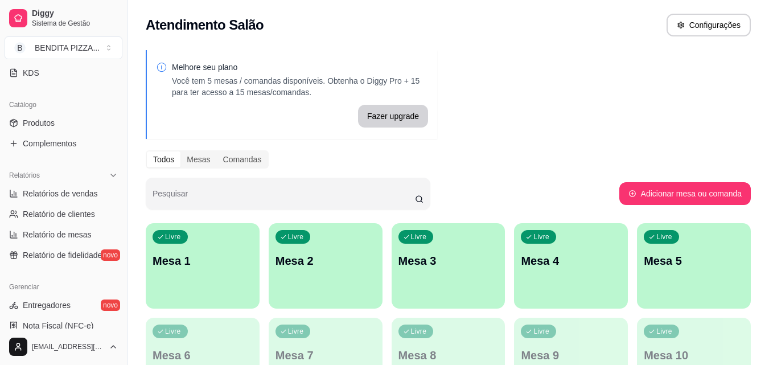
scroll to position [312, 0]
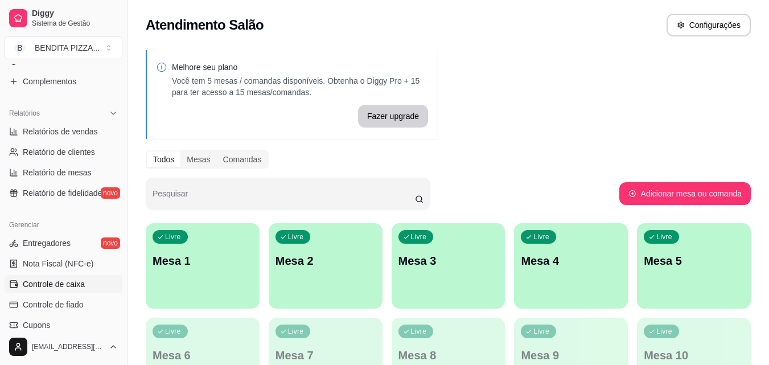
click at [63, 291] on link "Controle de caixa" at bounding box center [64, 284] width 118 height 18
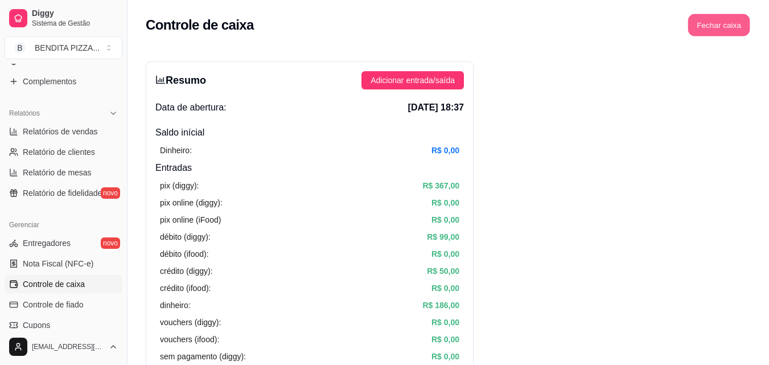
click at [719, 24] on button "Fechar caixa" at bounding box center [719, 25] width 62 height 22
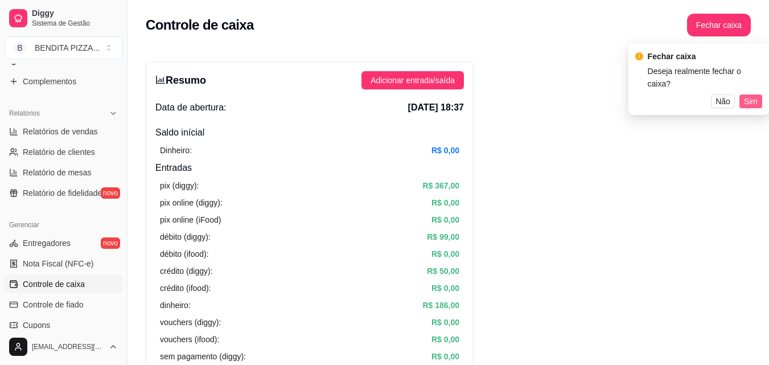
click at [744, 94] on button "Sim" at bounding box center [750, 101] width 23 height 14
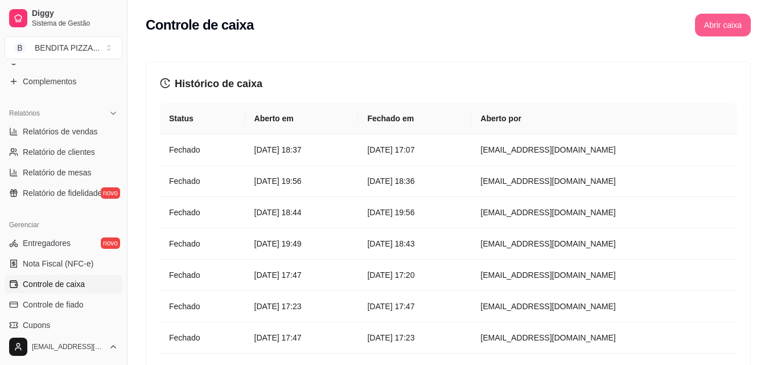
click at [719, 25] on button "Abrir caixa" at bounding box center [723, 25] width 56 height 23
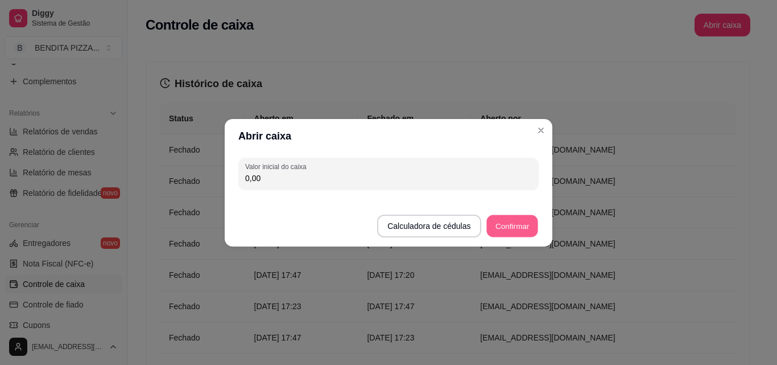
click at [503, 225] on button "Confirmar" at bounding box center [513, 226] width 52 height 22
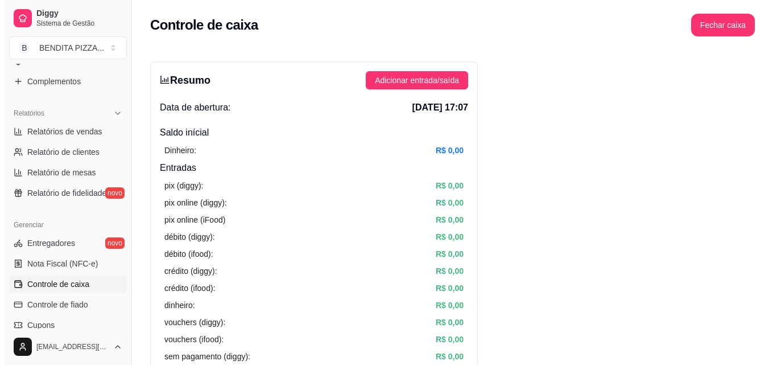
scroll to position [81, 0]
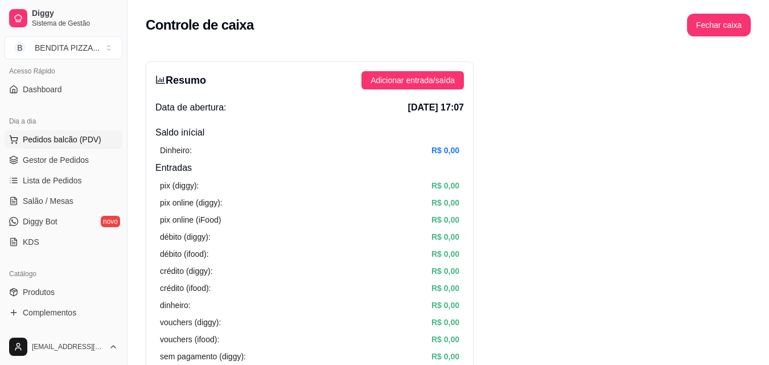
click at [57, 136] on span "Pedidos balcão (PDV)" at bounding box center [62, 139] width 79 height 11
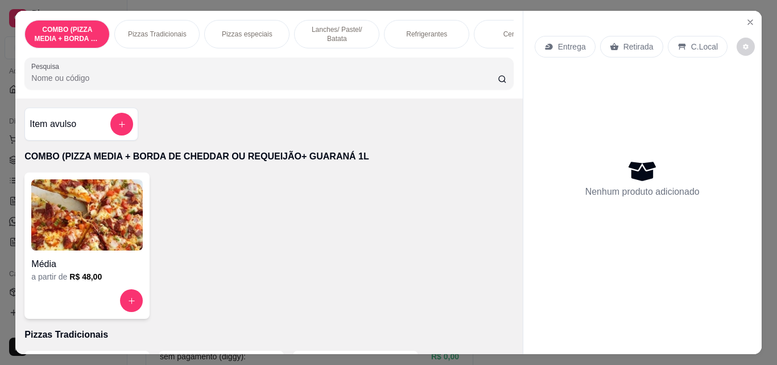
click at [177, 31] on p "Pizzas Tradicionais" at bounding box center [157, 34] width 59 height 9
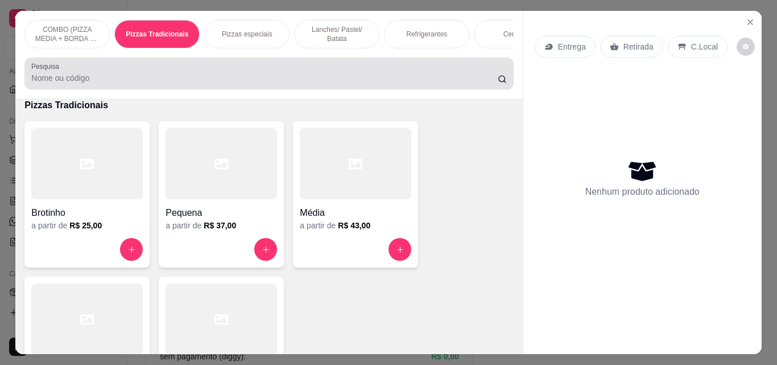
scroll to position [30, 0]
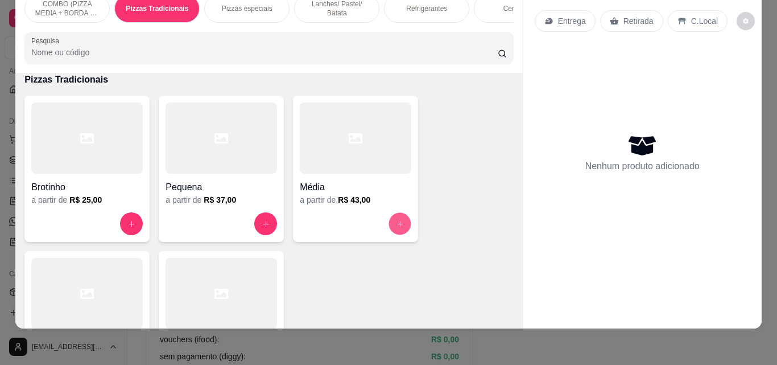
click at [400, 235] on div at bounding box center [356, 223] width 112 height 23
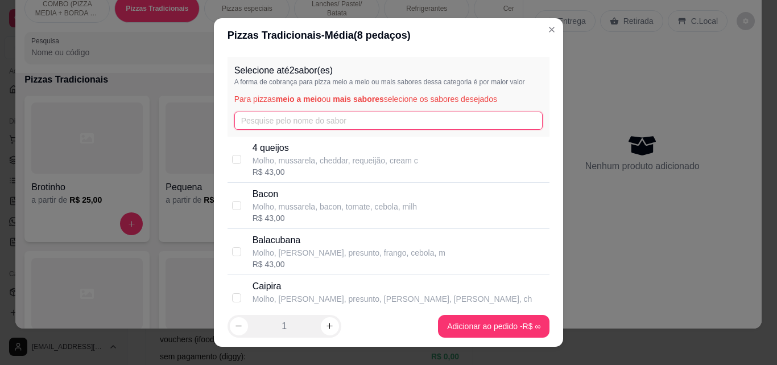
click at [234, 120] on input "text" at bounding box center [388, 121] width 309 height 18
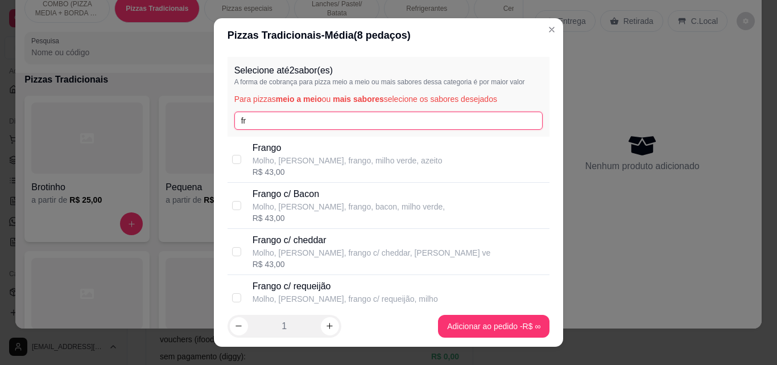
type input "fr"
click at [293, 188] on p "Frango c/ Bacon" at bounding box center [349, 194] width 192 height 14
checkbox input "true"
drag, startPoint x: 274, startPoint y: 179, endPoint x: 277, endPoint y: 191, distance: 12.8
click at [274, 180] on div "[PERSON_NAME], [PERSON_NAME], frango, milho verde, azeito R$ 43,00" at bounding box center [389, 160] width 323 height 46
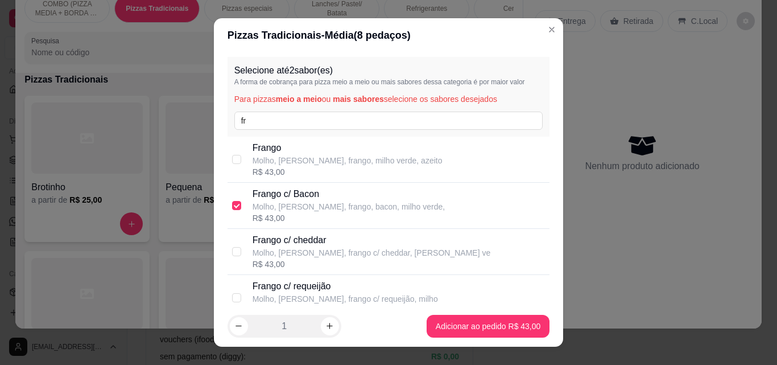
checkbox input "true"
click at [276, 194] on p "Frango c/ Bacon" at bounding box center [349, 194] width 192 height 14
checkbox input "false"
click at [259, 128] on input "fr" at bounding box center [388, 121] width 309 height 18
type input "f"
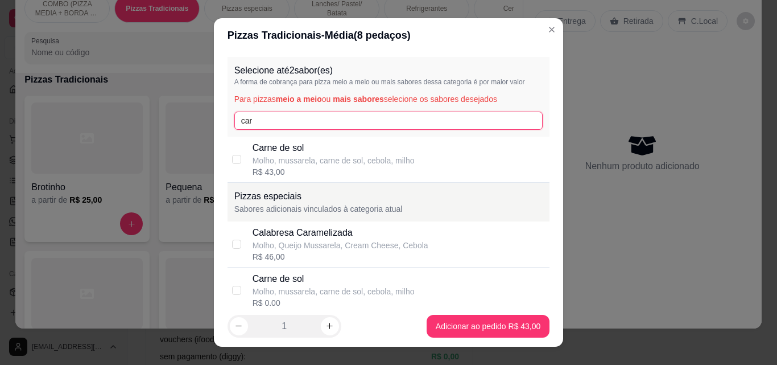
type input "car"
click at [267, 151] on p "Carne de sol" at bounding box center [334, 148] width 162 height 14
checkbox input "true"
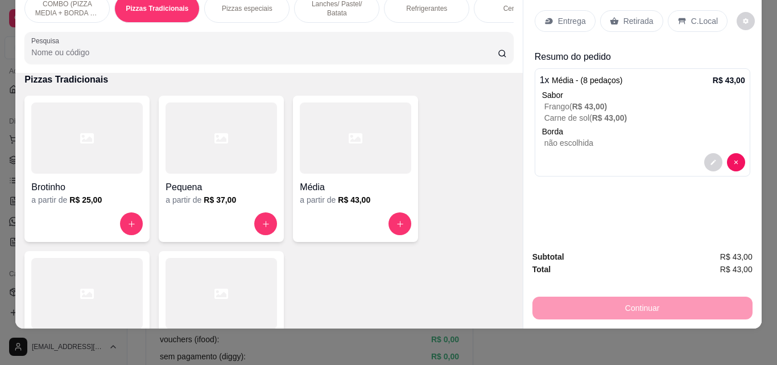
click at [563, 15] on p "Entrega" at bounding box center [572, 20] width 28 height 11
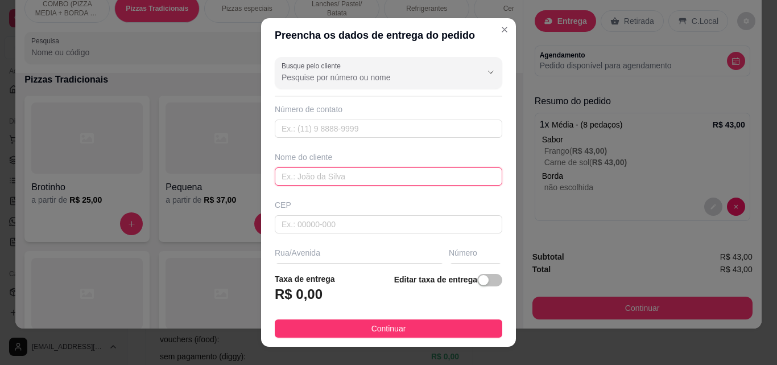
drag, startPoint x: 330, startPoint y: 175, endPoint x: 337, endPoint y: 172, distance: 8.7
click at [331, 175] on input "text" at bounding box center [389, 176] width 228 height 18
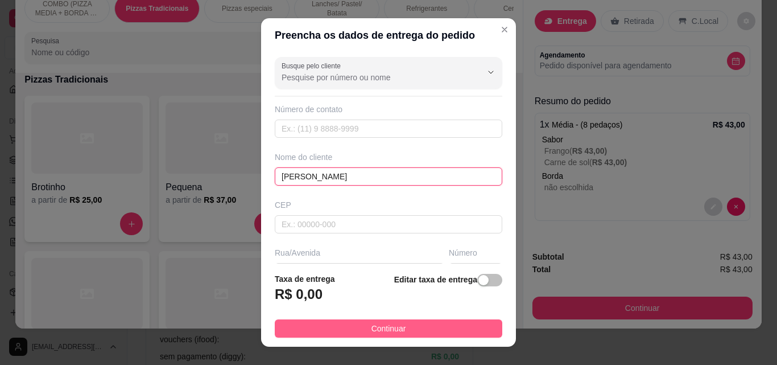
type input "[PERSON_NAME]"
click at [291, 319] on button "Continuar" at bounding box center [389, 328] width 228 height 18
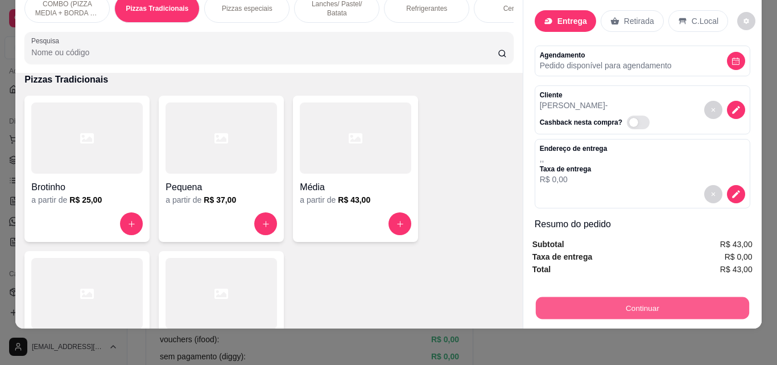
click at [538, 304] on button "Continuar" at bounding box center [642, 308] width 213 height 22
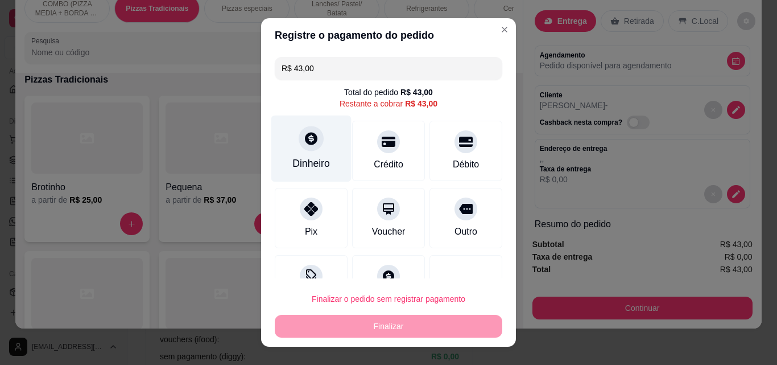
click at [311, 164] on div "Dinheiro" at bounding box center [312, 163] width 38 height 15
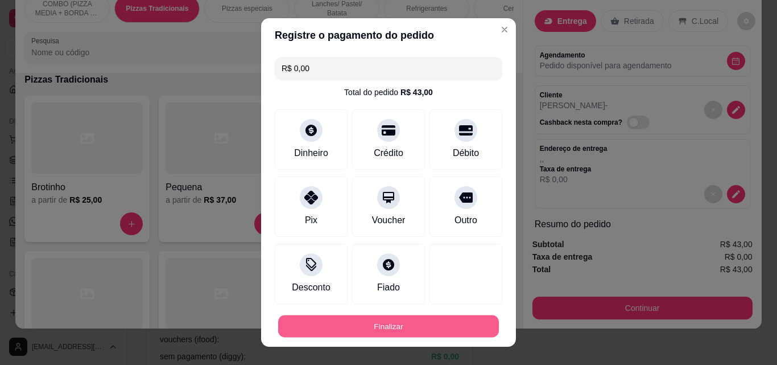
click at [437, 319] on button "Finalizar" at bounding box center [388, 326] width 221 height 22
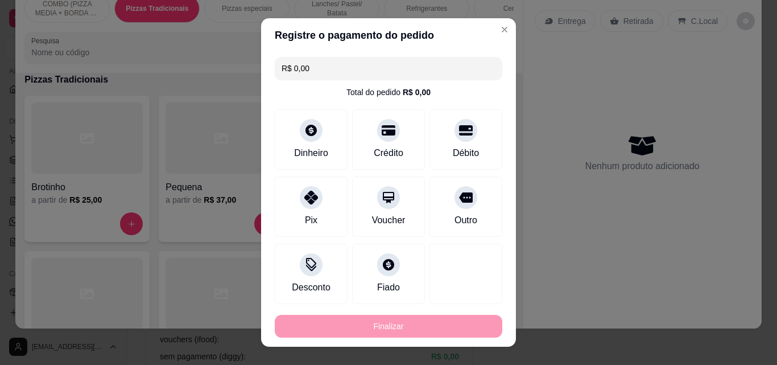
type input "-R$ 43,00"
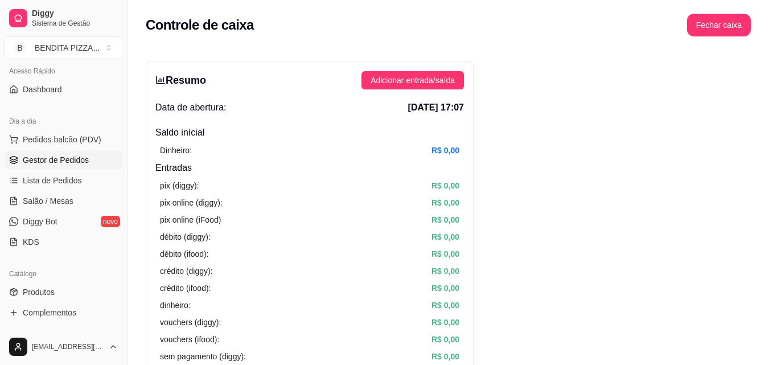
click at [59, 154] on span "Gestor de Pedidos" at bounding box center [56, 159] width 66 height 11
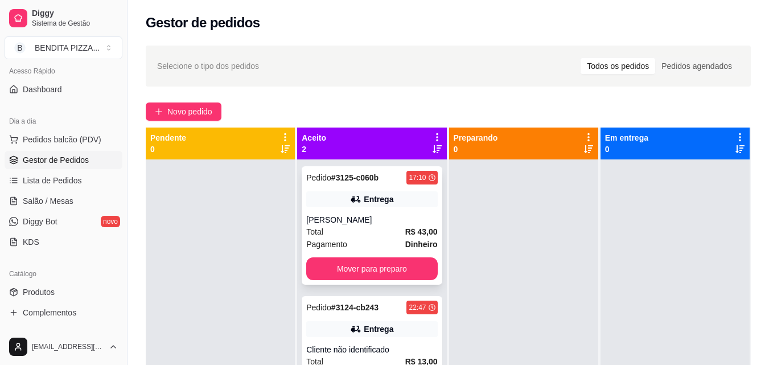
click at [418, 238] on span "Dinheiro" at bounding box center [421, 244] width 32 height 13
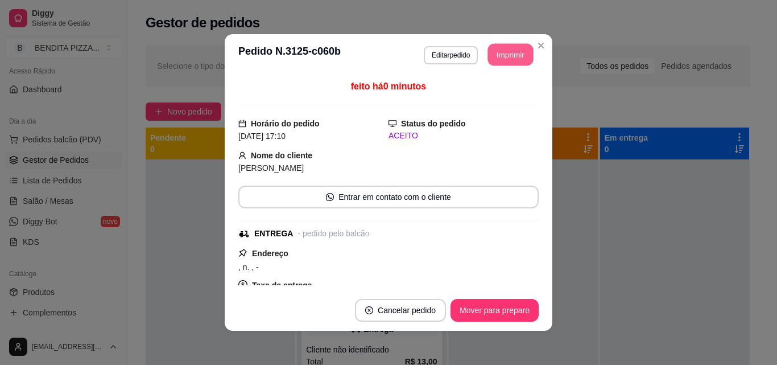
click at [497, 56] on button "Imprimir" at bounding box center [511, 55] width 46 height 22
